Goal: Information Seeking & Learning: Learn about a topic

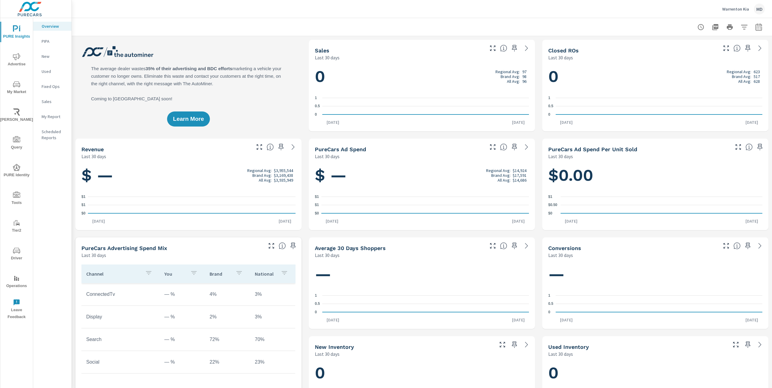
click at [18, 82] on icon "nav menu" at bounding box center [16, 84] width 7 height 7
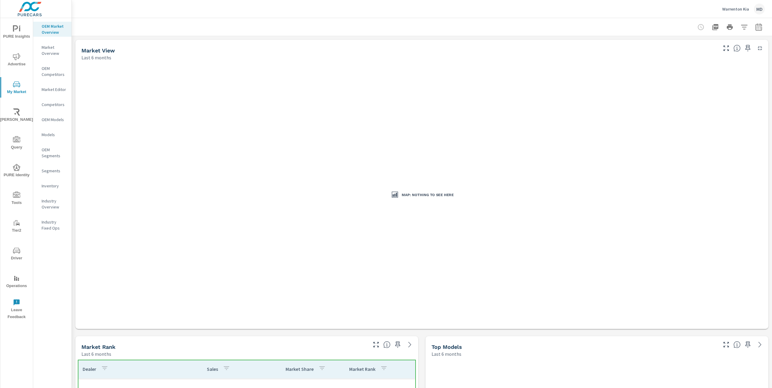
click at [429, 216] on div "Map: Nothing to see here" at bounding box center [422, 195] width 344 height 132
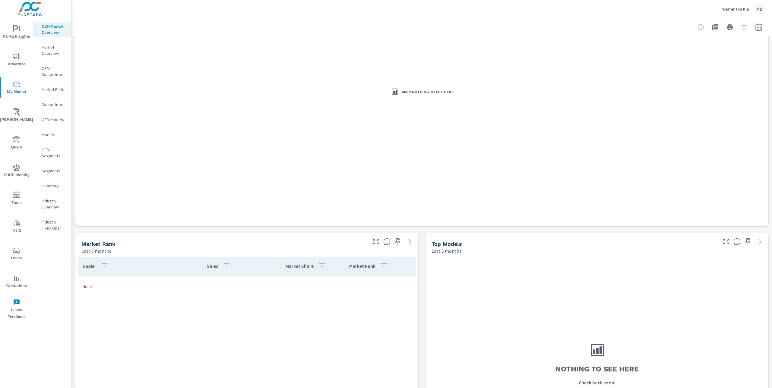
scroll to position [103, 0]
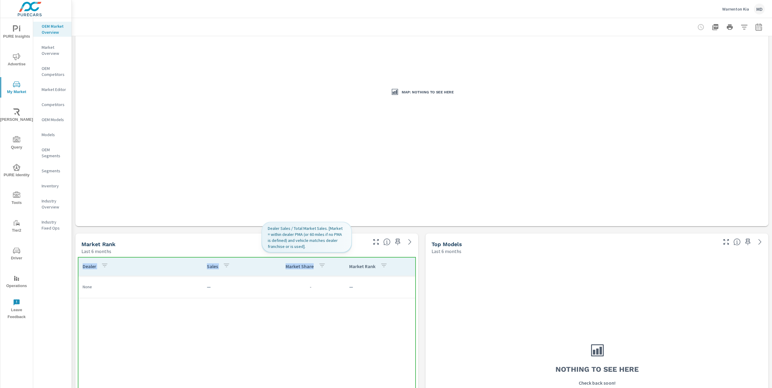
click at [281, 271] on th "Market Share" at bounding box center [306, 266] width 75 height 19
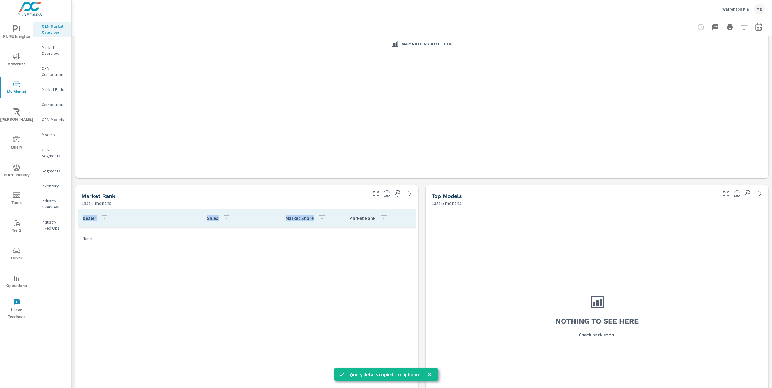
scroll to position [152, 0]
click at [422, 249] on div "Market View Last 6 months Map: Nothing to see here Market Rank Last 6 months De…" at bounding box center [422, 280] width 700 height 791
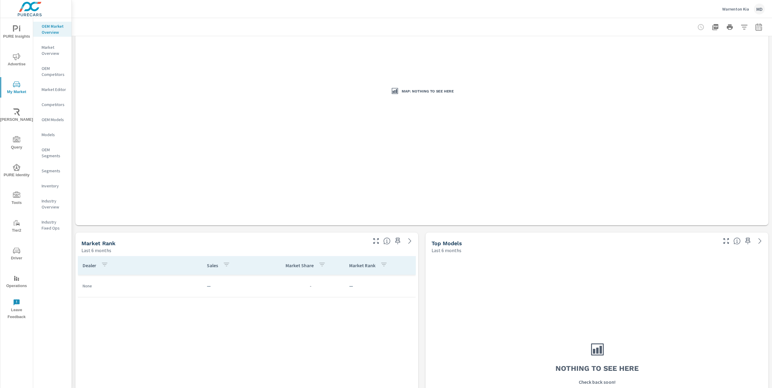
scroll to position [104, 0]
